Goal: Find specific page/section: Find specific page/section

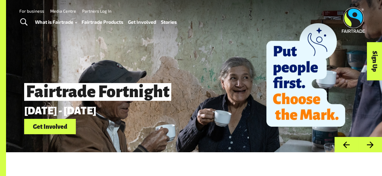
click at [100, 23] on link "Fairtrade Products" at bounding box center [102, 22] width 42 height 8
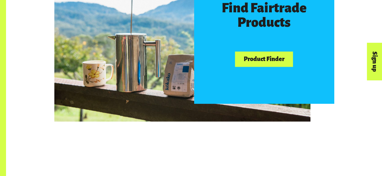
scroll to position [359, 0]
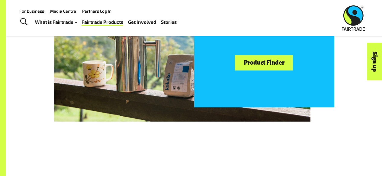
click at [238, 66] on link "Product Finder" at bounding box center [264, 62] width 58 height 15
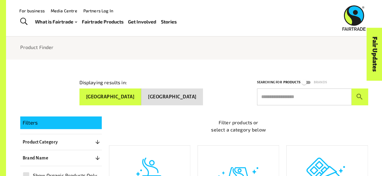
scroll to position [25, 0]
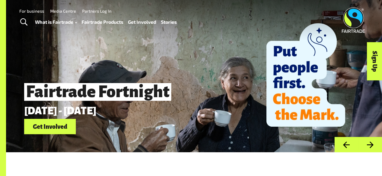
click at [99, 23] on link "Fairtrade Products" at bounding box center [102, 22] width 42 height 8
